Goal: Task Accomplishment & Management: Manage account settings

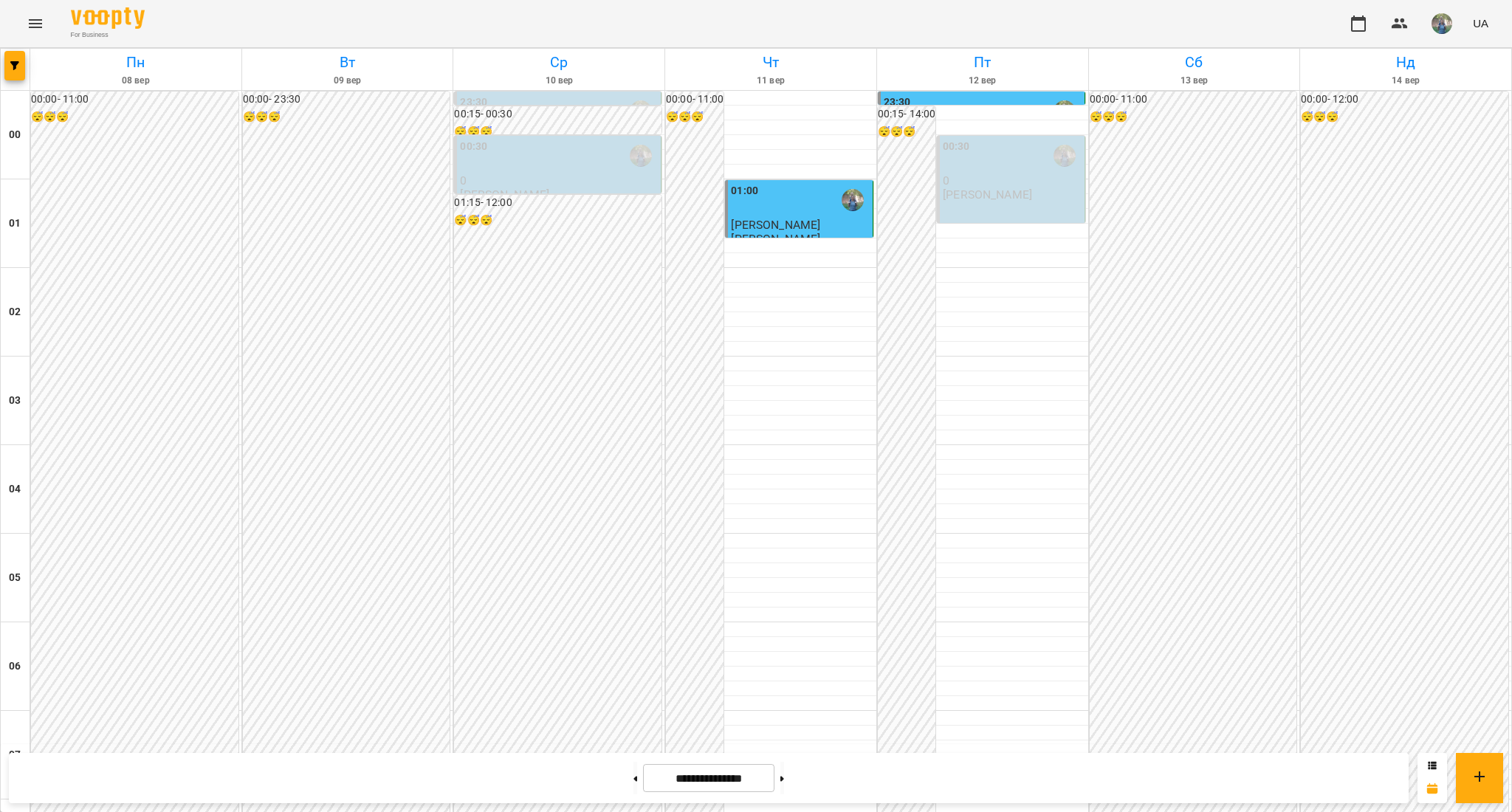
scroll to position [989, 0]
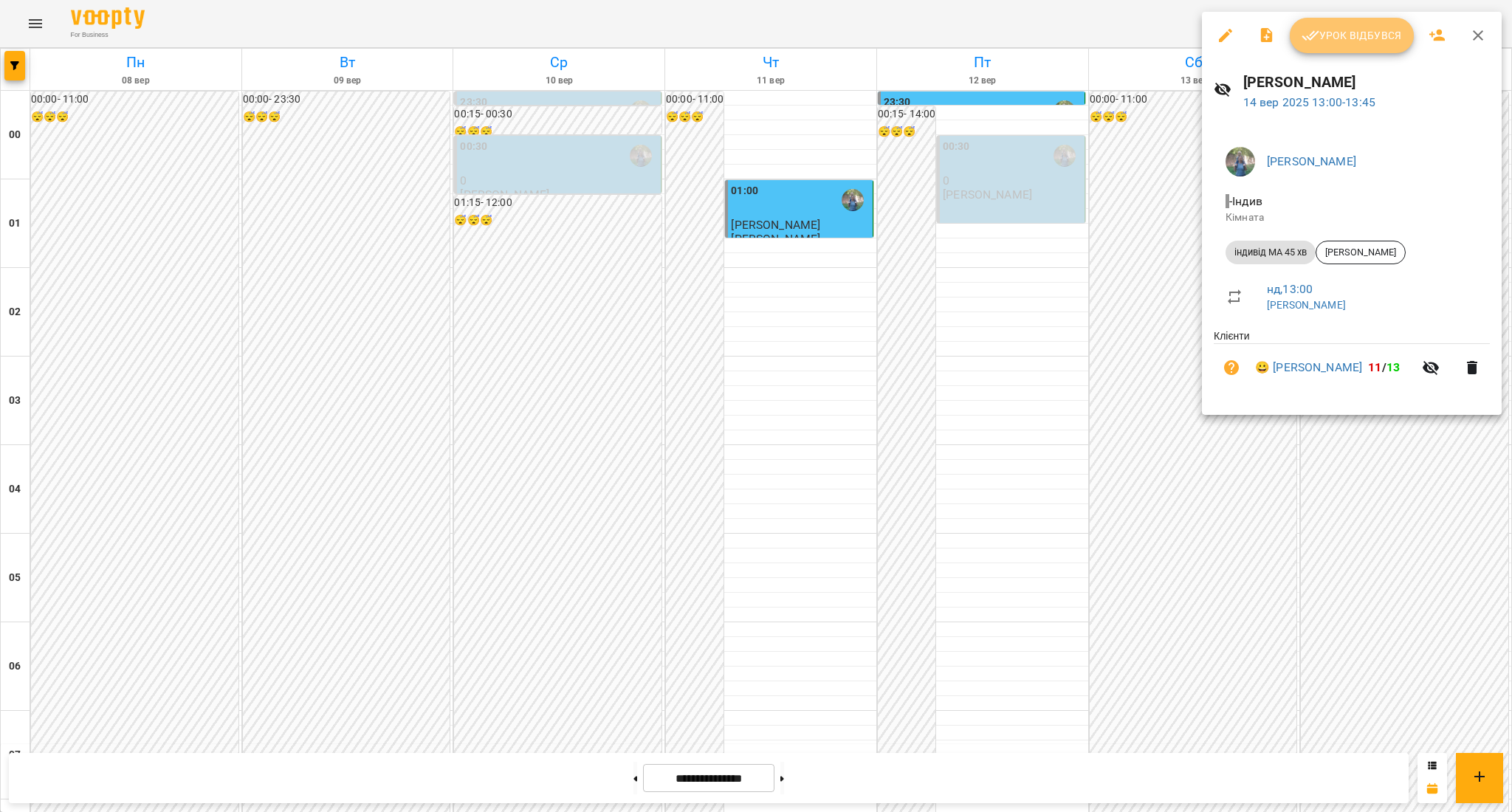
click at [1363, 35] on span "Урок відбувся" at bounding box center [1351, 35] width 100 height 18
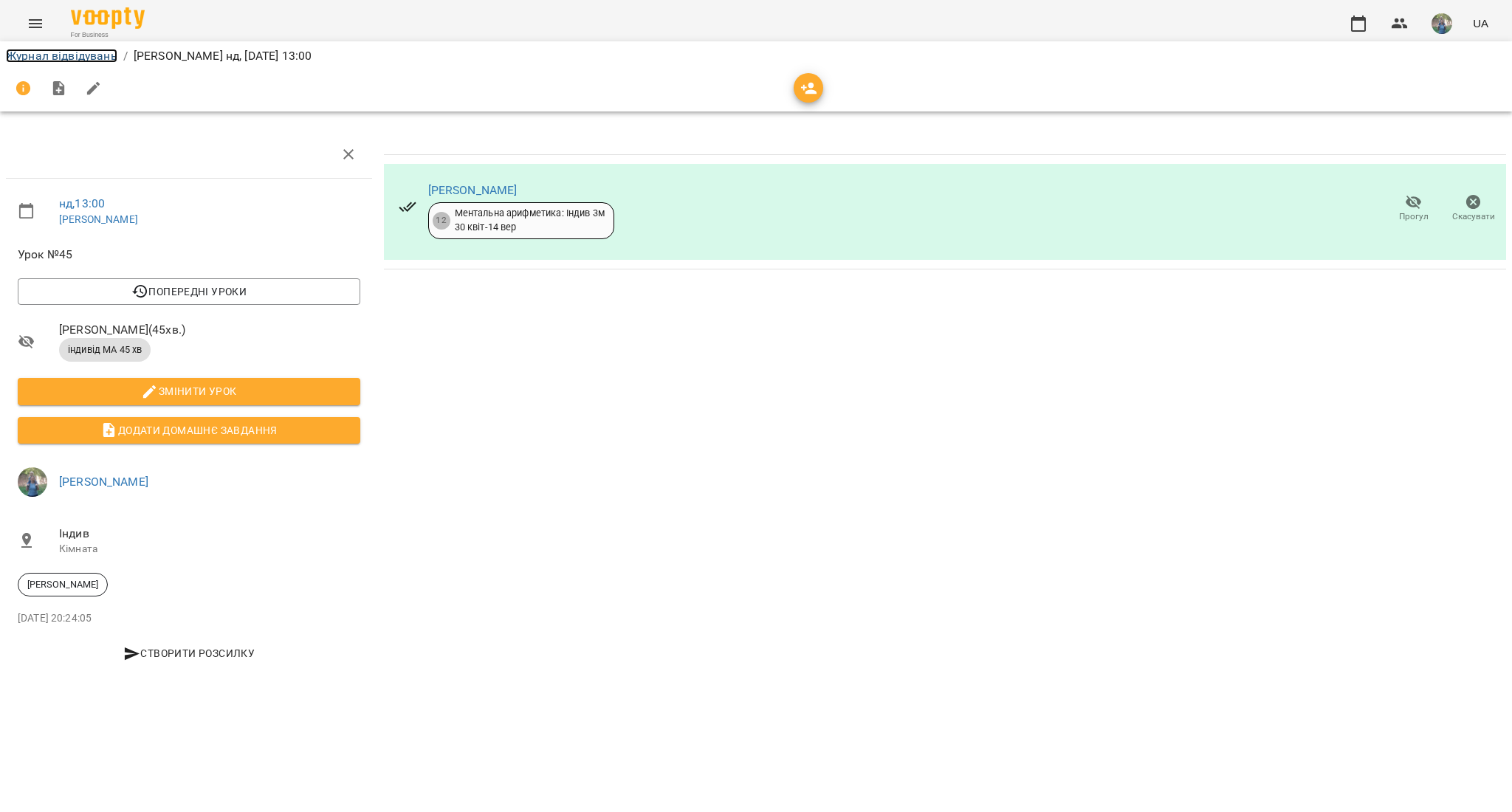
click at [86, 52] on link "Журнал відвідувань" at bounding box center [62, 56] width 111 height 14
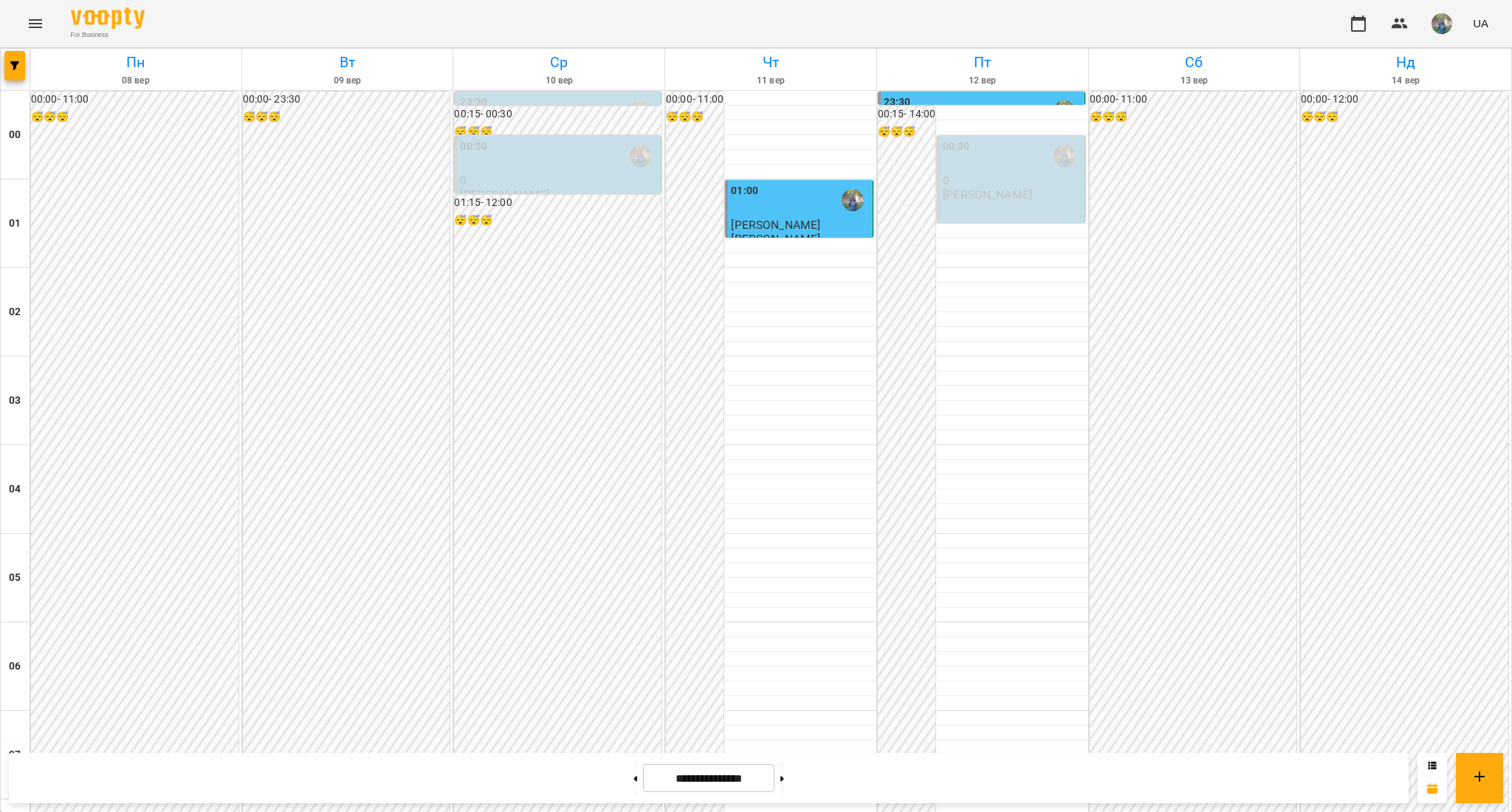
scroll to position [1470, 0]
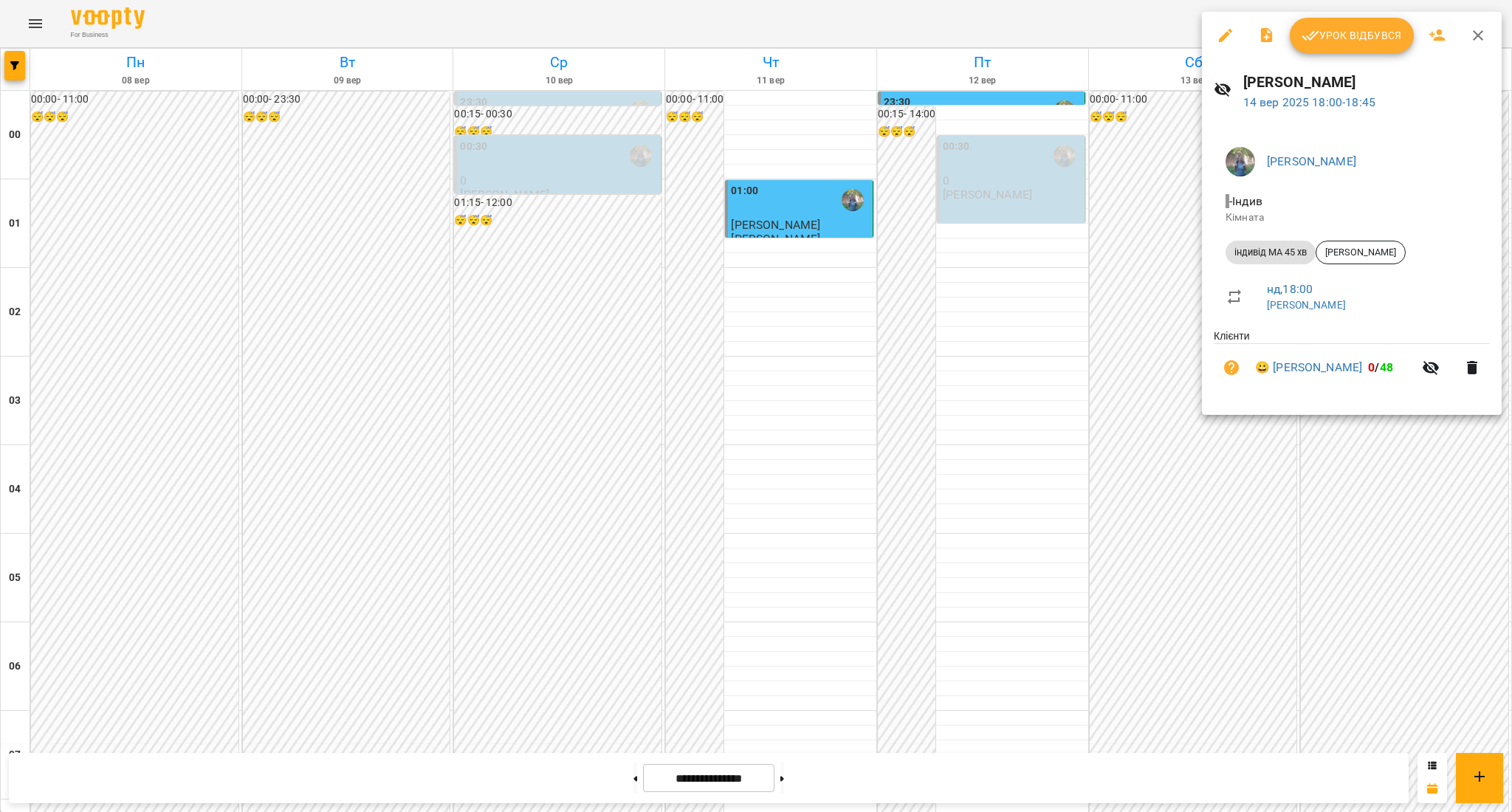
drag, startPoint x: 1355, startPoint y: 312, endPoint x: 1269, endPoint y: 312, distance: 86.0
click at [1269, 312] on p "[PERSON_NAME]" at bounding box center [1372, 305] width 211 height 15
copy link "[PERSON_NAME]"
drag, startPoint x: 1281, startPoint y: 362, endPoint x: 1371, endPoint y: 377, distance: 91.2
click at [1371, 377] on li "😀 [PERSON_NAME] 0 / 48" at bounding box center [1351, 367] width 276 height 47
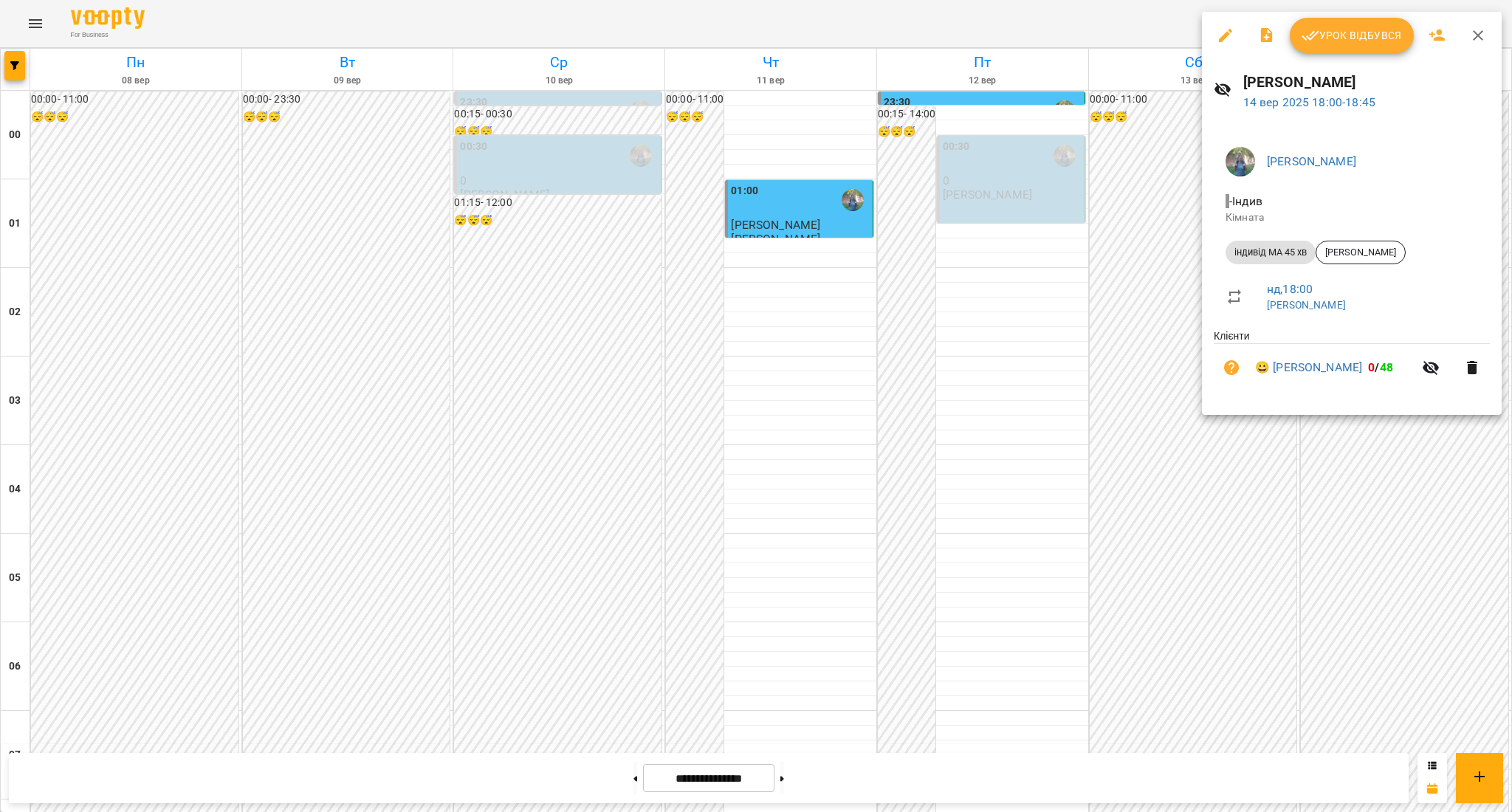
copy link "[PERSON_NAME]"
click at [1222, 530] on div at bounding box center [756, 406] width 1512 height 812
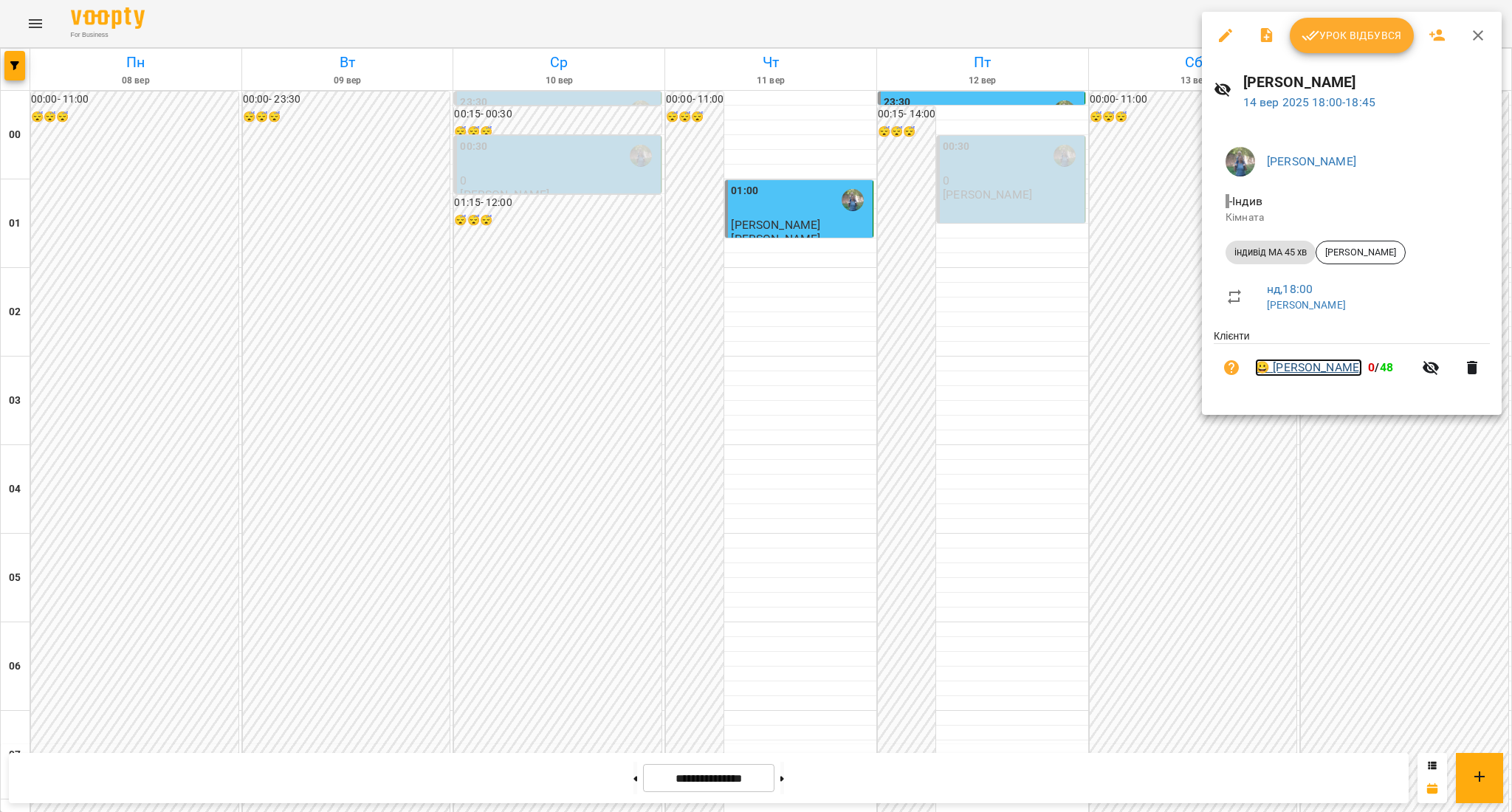
click at [1324, 371] on link "😀 [PERSON_NAME]" at bounding box center [1308, 367] width 107 height 18
